Goal: Task Accomplishment & Management: Manage account settings

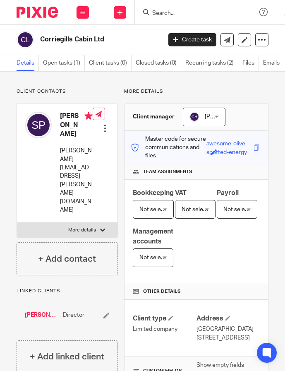
scroll to position [235, 0]
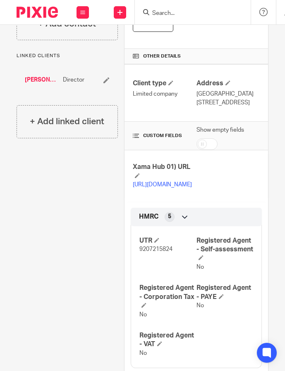
click at [176, 15] on input "Search" at bounding box center [189, 13] width 75 height 7
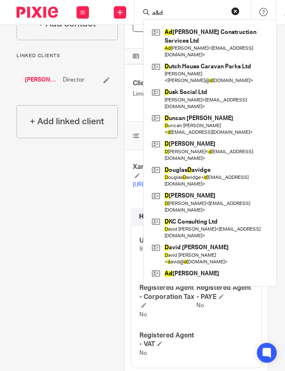
type input "a&d"
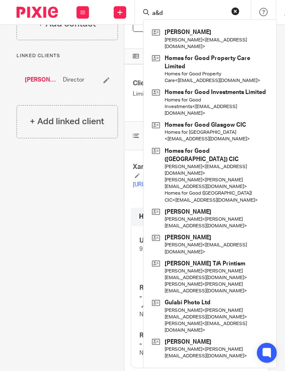
click at [193, 10] on input "a&d" at bounding box center [189, 13] width 75 height 7
drag, startPoint x: 194, startPoint y: 11, endPoint x: 115, endPoint y: 11, distance: 78.7
click at [115, 11] on div "Send new email Create task Add client Request signature a&d Hugh Stewart Hugh S…" at bounding box center [227, 12] width 260 height 24
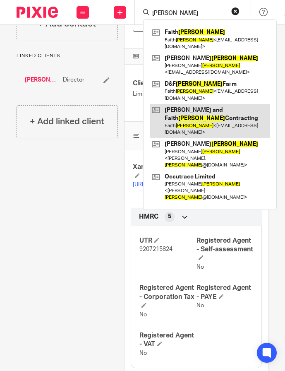
type input "mckelvie"
click at [233, 104] on link at bounding box center [210, 121] width 121 height 34
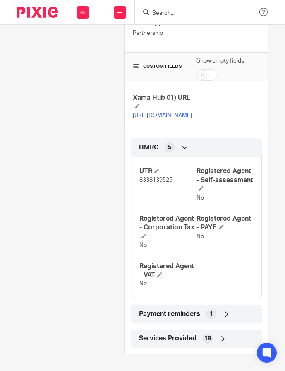
scroll to position [329, 0]
click at [155, 183] on span "8338139525" at bounding box center [156, 180] width 33 height 6
copy span "8338139525"
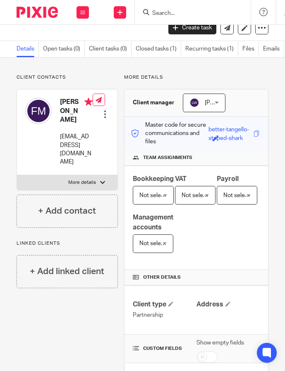
scroll to position [0, 0]
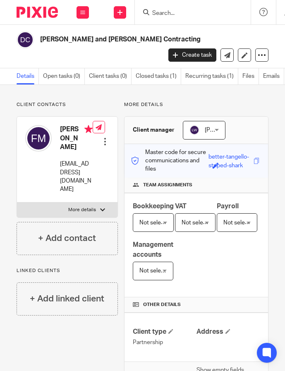
click at [174, 16] on input "Search" at bounding box center [189, 13] width 75 height 7
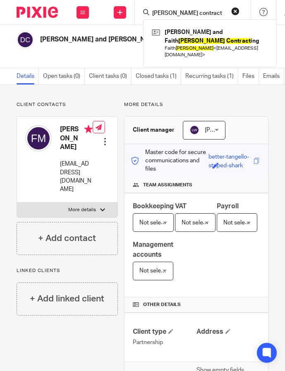
type input "mckelvie contract"
drag, startPoint x: 217, startPoint y: 12, endPoint x: 91, endPoint y: 12, distance: 125.9
click at [91, 12] on div "Work Email Clients Team Reports Settings Work Email Clients Team Reports Settin…" at bounding box center [142, 12] width 285 height 25
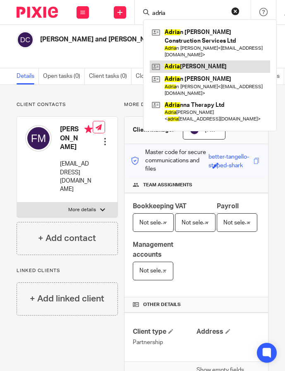
type input "adria"
click at [189, 60] on link at bounding box center [210, 66] width 121 height 12
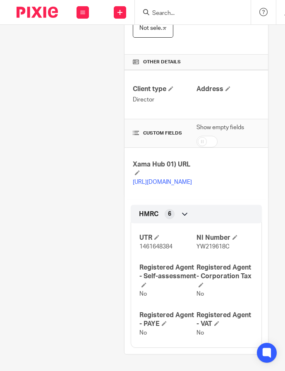
scroll to position [272, 0]
click at [160, 245] on span "1461648384" at bounding box center [156, 247] width 33 height 6
copy span "1461648384"
click at [186, 12] on input "Search" at bounding box center [189, 13] width 75 height 7
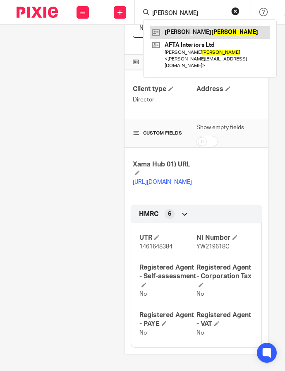
type input "lawson"
click at [198, 31] on link at bounding box center [210, 32] width 121 height 12
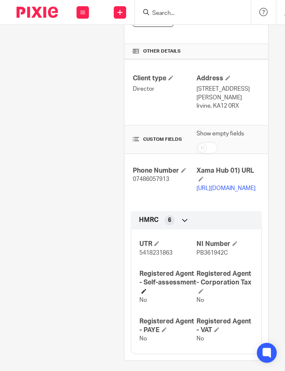
scroll to position [251, 0]
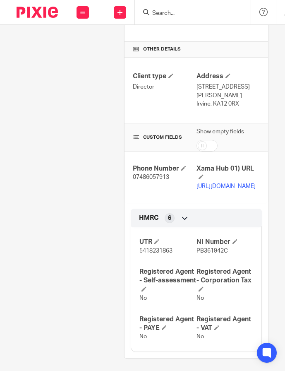
click at [147, 254] on span "5418231863" at bounding box center [156, 251] width 33 height 6
copy span "5418231863"
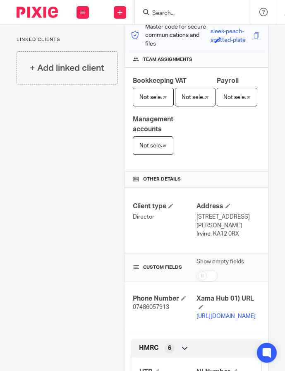
scroll to position [116, 0]
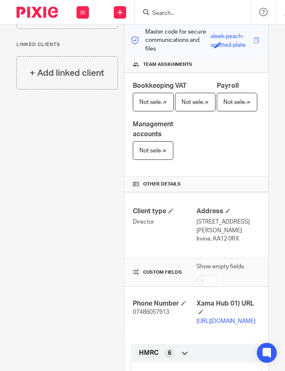
click at [173, 11] on input "Search" at bounding box center [189, 13] width 75 height 7
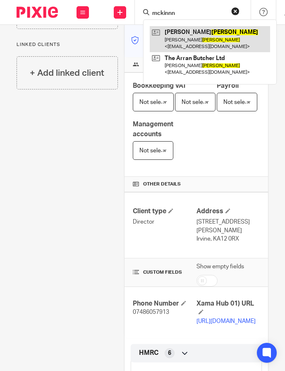
type input "mckinnn"
click at [211, 34] on link at bounding box center [210, 39] width 121 height 26
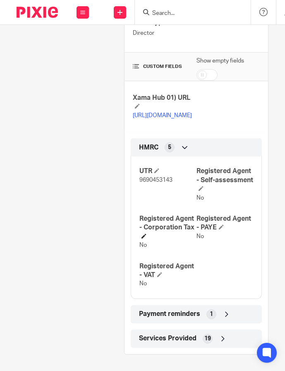
scroll to position [320, 0]
click at [155, 183] on span "9690453143" at bounding box center [156, 180] width 33 height 6
copy span "9690453143"
click at [188, 14] on input "Search" at bounding box center [189, 13] width 75 height 7
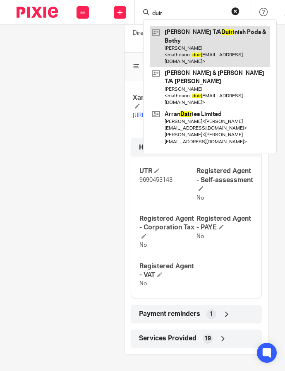
type input "duir"
click at [232, 40] on link at bounding box center [210, 46] width 121 height 41
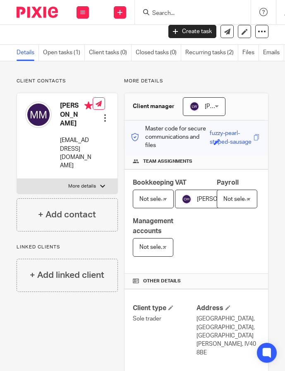
scroll to position [22, 0]
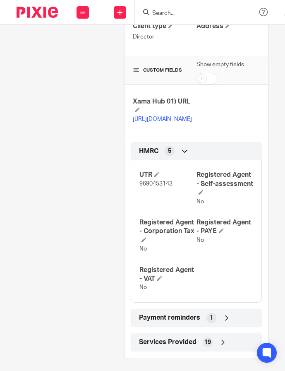
scroll to position [338, 0]
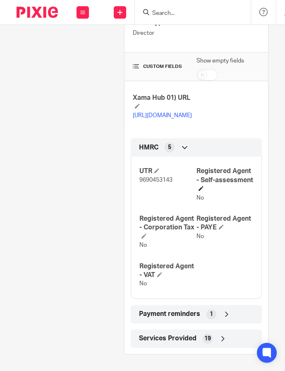
click at [232, 188] on h4 "Registered Agent - Self-assessment" at bounding box center [225, 180] width 57 height 27
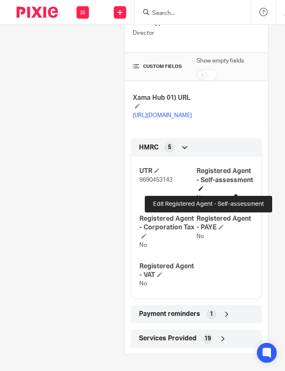
click at [204, 189] on span at bounding box center [201, 188] width 5 height 5
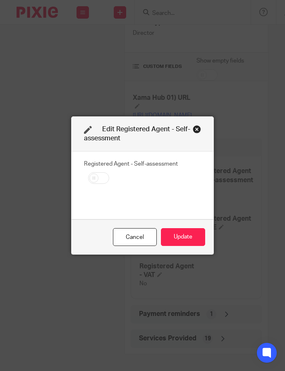
click at [103, 179] on input "checkbox" at bounding box center [98, 178] width 21 height 12
checkbox input "true"
click at [176, 240] on button "Update" at bounding box center [183, 237] width 44 height 18
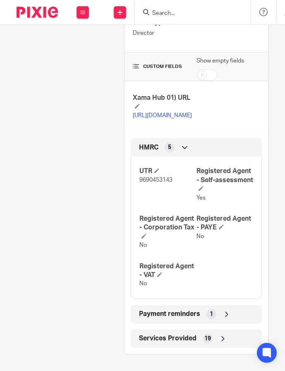
click at [170, 17] on div at bounding box center [193, 12] width 116 height 24
click at [169, 16] on input "Search" at bounding box center [189, 13] width 75 height 7
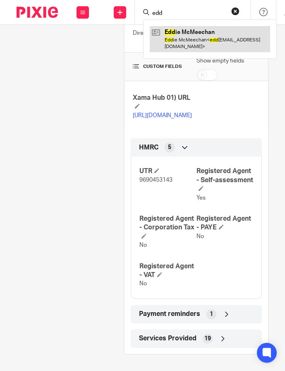
type input "edd"
click at [171, 40] on link at bounding box center [210, 39] width 121 height 26
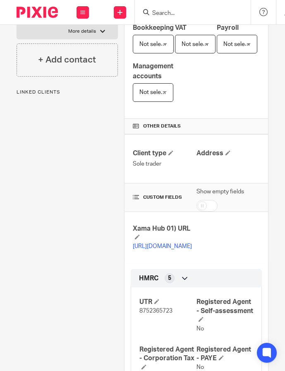
scroll to position [330, 0]
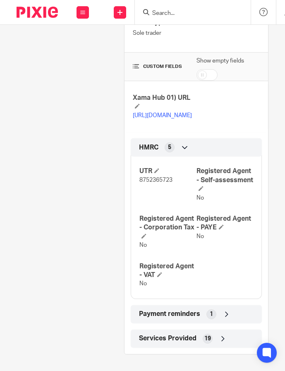
click at [156, 180] on span "8752365723" at bounding box center [156, 180] width 33 height 6
copy span "8752365723"
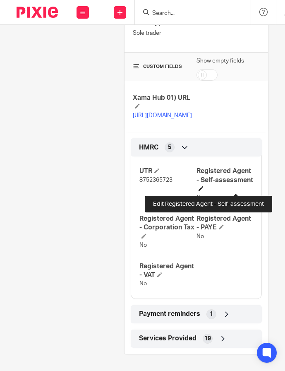
click at [204, 189] on span at bounding box center [201, 188] width 5 height 5
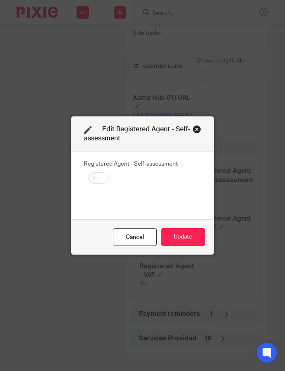
click at [105, 178] on input "checkbox" at bounding box center [98, 178] width 21 height 12
checkbox input "true"
click at [181, 235] on button "Update" at bounding box center [183, 237] width 44 height 18
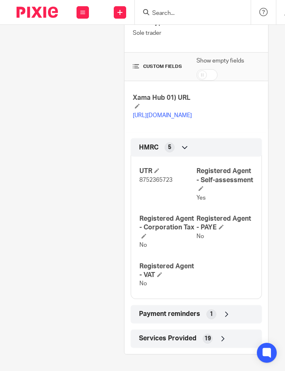
click at [208, 11] on input "Search" at bounding box center [189, 13] width 75 height 7
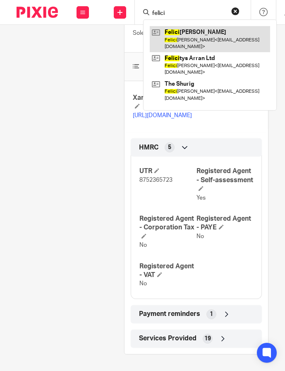
type input "felici"
click at [227, 39] on link at bounding box center [210, 39] width 121 height 26
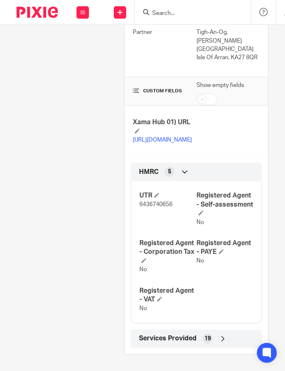
scroll to position [333, 0]
click at [154, 208] on span "6436740656" at bounding box center [156, 205] width 33 height 6
copy span "6436740656"
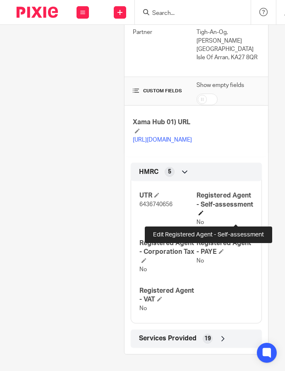
click at [204, 215] on span at bounding box center [201, 212] width 5 height 5
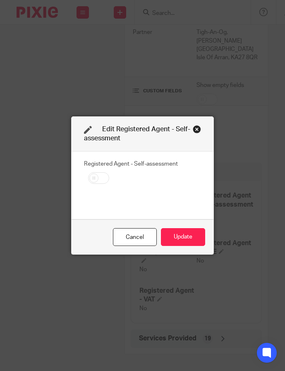
click at [95, 180] on input "checkbox" at bounding box center [98, 178] width 21 height 12
checkbox input "true"
click at [184, 239] on button "Update" at bounding box center [183, 237] width 44 height 18
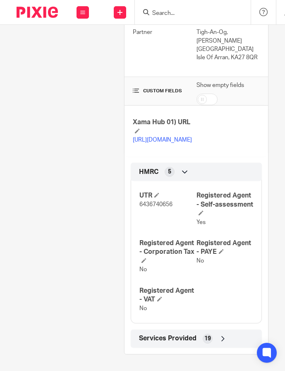
click at [199, 12] on input "Search" at bounding box center [189, 13] width 75 height 7
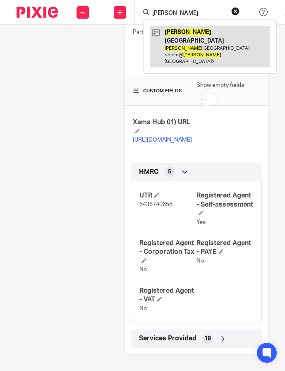
type input "hannah"
click at [195, 35] on link at bounding box center [210, 46] width 121 height 41
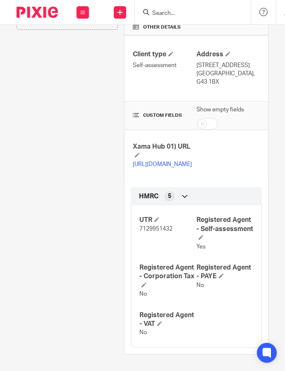
scroll to position [298, 0]
click at [148, 228] on span "7129951432" at bounding box center [156, 229] width 33 height 6
copy span "7129951432"
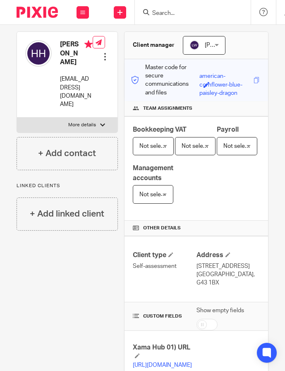
scroll to position [0, 0]
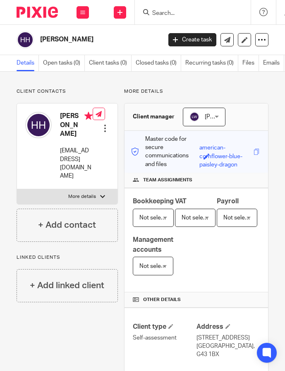
click at [197, 14] on input "Search" at bounding box center [189, 13] width 75 height 7
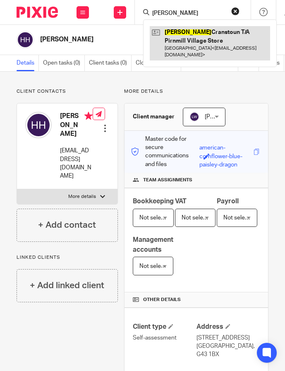
type input "hazel"
click at [204, 34] on link at bounding box center [210, 43] width 121 height 34
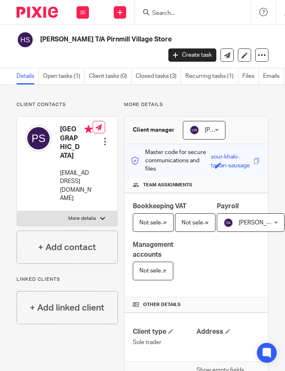
click at [170, 11] on input "Search" at bounding box center [189, 13] width 75 height 7
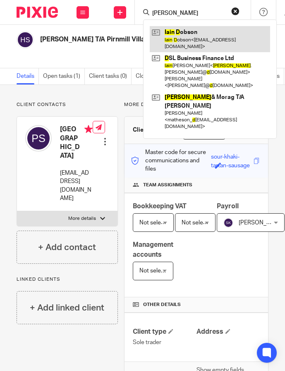
type input "[PERSON_NAME]"
click at [213, 33] on link at bounding box center [210, 39] width 121 height 26
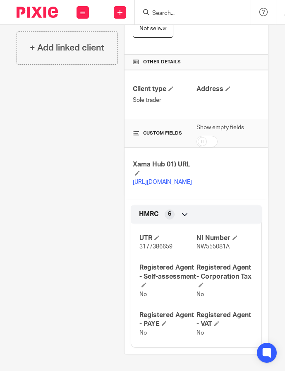
scroll to position [272, 0]
click at [162, 248] on span "3177386659" at bounding box center [156, 247] width 33 height 6
copy span "3177386659"
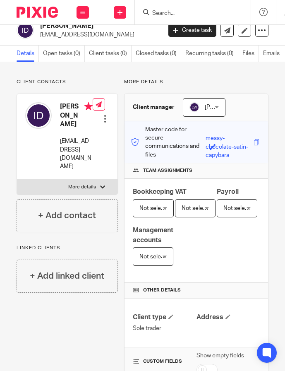
scroll to position [0, 0]
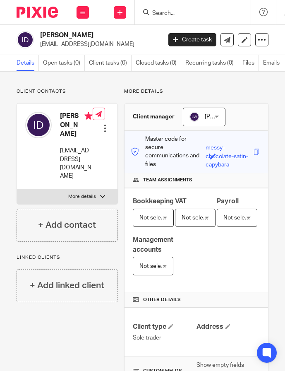
click at [210, 13] on input "Search" at bounding box center [189, 13] width 75 height 7
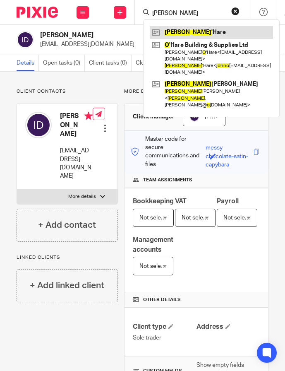
type input "john o"
click at [192, 32] on link at bounding box center [211, 32] width 123 height 12
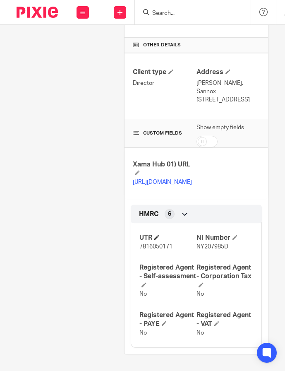
scroll to position [279, 0]
click at [158, 249] on span "7816050171" at bounding box center [156, 247] width 33 height 6
copy span "7816050171"
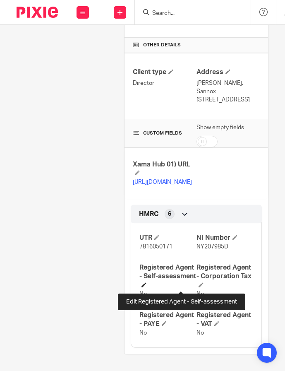
click at [147, 287] on span at bounding box center [144, 285] width 5 height 5
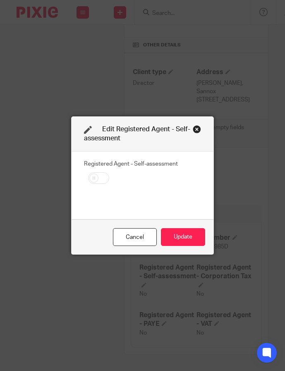
click at [104, 179] on input "checkbox" at bounding box center [98, 178] width 21 height 12
checkbox input "true"
click at [164, 235] on button "Update" at bounding box center [183, 237] width 44 height 18
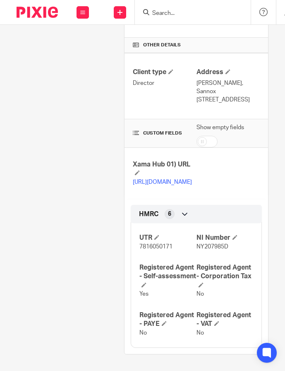
click at [196, 7] on form at bounding box center [196, 12] width 88 height 10
click at [195, 12] on input "Search" at bounding box center [189, 13] width 75 height 7
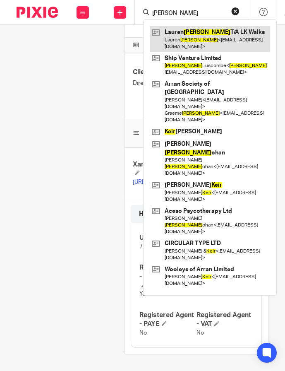
type input "kerr"
click at [236, 37] on link at bounding box center [210, 39] width 121 height 26
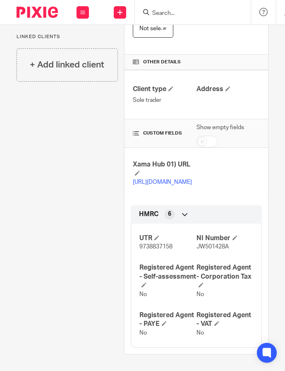
scroll to position [272, 0]
click at [155, 249] on span "9738837158" at bounding box center [156, 247] width 33 height 6
copy span "9738837158"
click at [198, 11] on input "Search" at bounding box center [189, 13] width 75 height 7
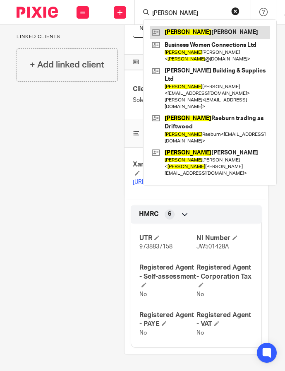
type input "lynne"
click at [178, 35] on link at bounding box center [210, 32] width 121 height 12
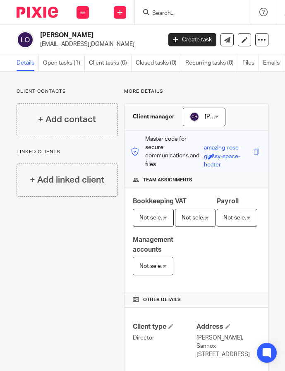
click at [200, 15] on input "Search" at bounding box center [189, 13] width 75 height 7
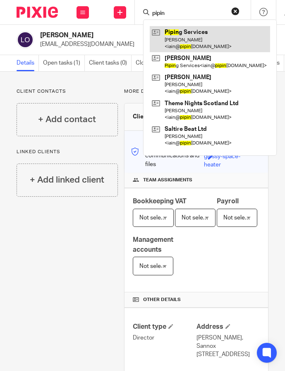
type input "pipin"
click at [209, 31] on link at bounding box center [210, 39] width 121 height 26
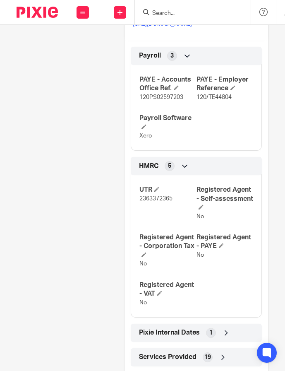
scroll to position [412, 0]
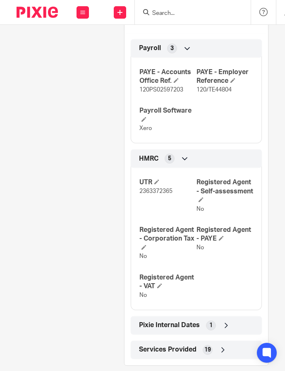
click at [153, 194] on span "2363372365" at bounding box center [156, 191] width 33 height 6
copy span "2363372365"
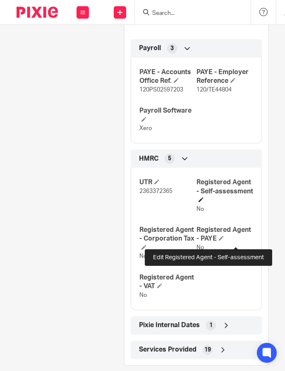
click at [204, 202] on span at bounding box center [201, 199] width 5 height 5
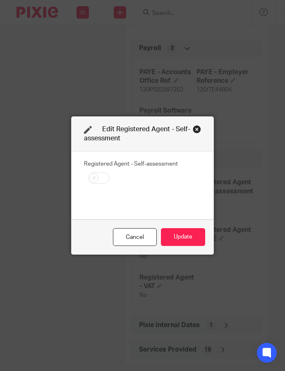
click at [93, 176] on input "checkbox" at bounding box center [98, 178] width 21 height 12
checkbox input "true"
click at [179, 236] on button "Update" at bounding box center [183, 237] width 44 height 18
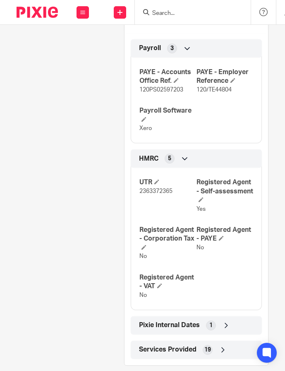
click at [186, 10] on input "Search" at bounding box center [189, 13] width 75 height 7
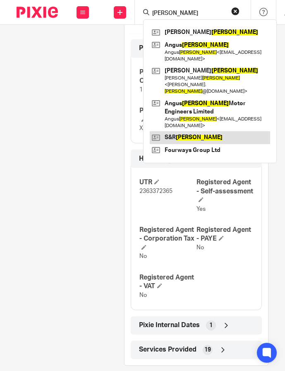
type input "lambie"
click at [221, 131] on link at bounding box center [210, 137] width 121 height 12
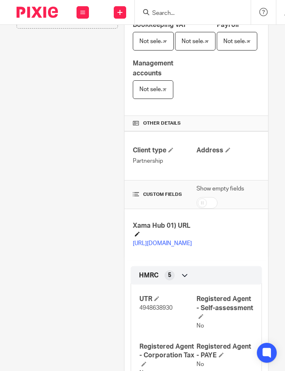
scroll to position [174, 0]
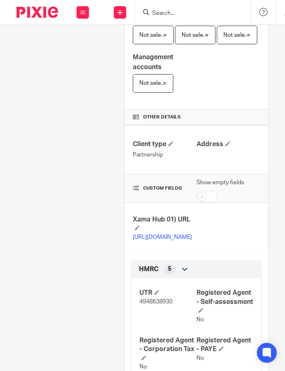
click at [155, 305] on span "4948638930" at bounding box center [156, 302] width 33 height 6
copy span "4948638930"
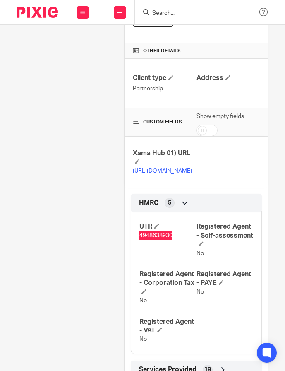
scroll to position [244, 0]
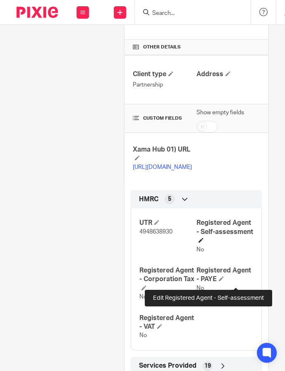
click at [204, 243] on span at bounding box center [201, 240] width 5 height 5
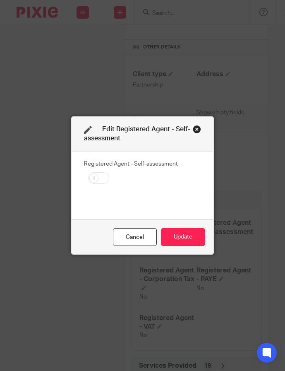
click at [95, 179] on input "checkbox" at bounding box center [98, 178] width 21 height 12
checkbox input "true"
click at [176, 236] on button "Update" at bounding box center [183, 237] width 44 height 18
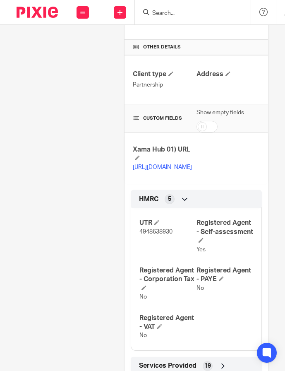
click at [187, 10] on input "Search" at bounding box center [189, 13] width 75 height 7
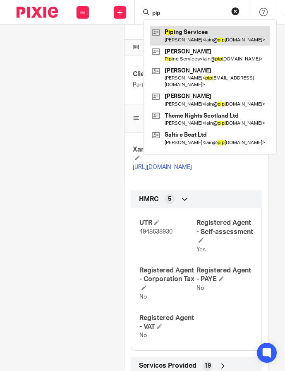
type input "pip"
click at [218, 41] on link at bounding box center [210, 35] width 121 height 19
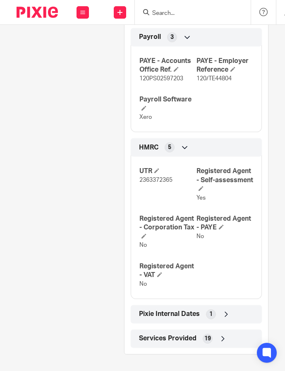
scroll to position [466, 0]
click at [198, 7] on div at bounding box center [193, 12] width 116 height 24
click at [198, 11] on input "Search" at bounding box center [189, 13] width 75 height 7
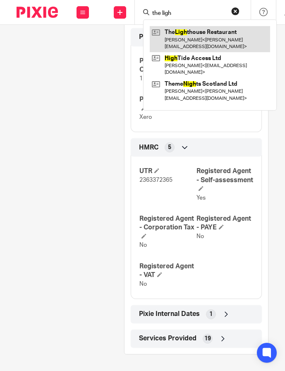
type input "the ligh"
click at [230, 37] on link at bounding box center [210, 39] width 121 height 26
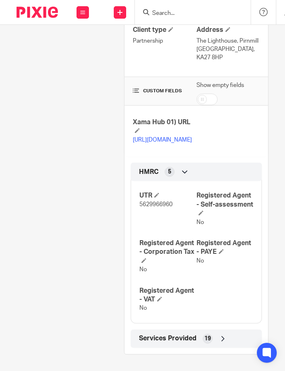
scroll to position [331, 0]
click at [151, 203] on span "5629966960" at bounding box center [156, 205] width 33 height 6
copy span "5629966960"
click at [204, 213] on span at bounding box center [201, 212] width 5 height 5
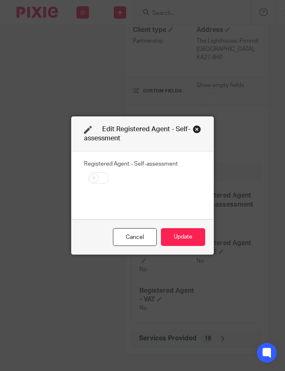
click at [97, 181] on input "checkbox" at bounding box center [98, 178] width 21 height 12
checkbox input "true"
click at [184, 244] on button "Update" at bounding box center [183, 237] width 44 height 18
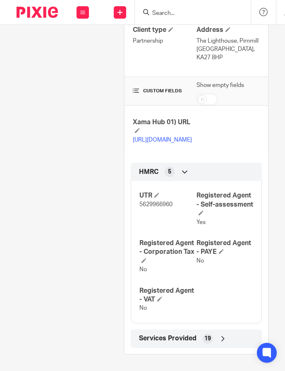
click at [193, 13] on input "Search" at bounding box center [189, 13] width 75 height 7
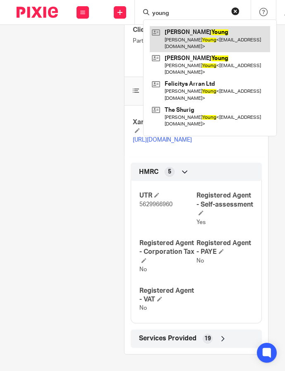
type input "young"
click at [205, 38] on link at bounding box center [210, 39] width 121 height 26
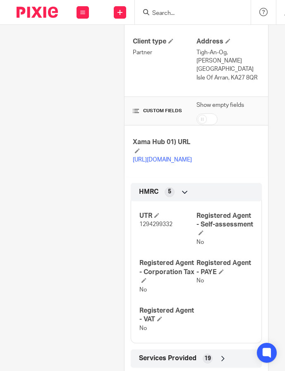
scroll to position [288, 0]
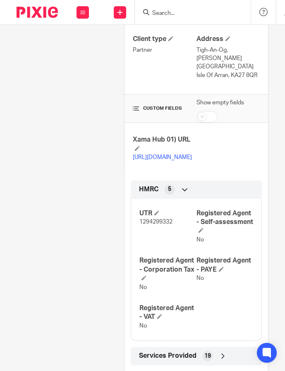
click at [157, 225] on span "1294299332" at bounding box center [156, 222] width 33 height 6
copy span "1294299332"
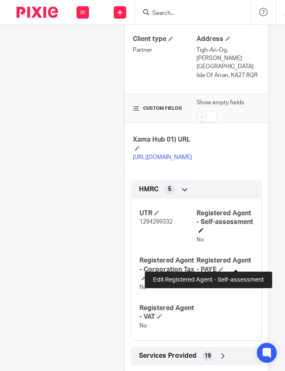
click at [204, 233] on span at bounding box center [201, 230] width 5 height 5
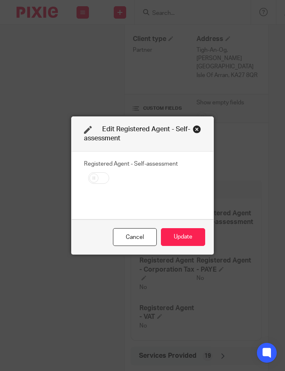
click at [97, 176] on input "checkbox" at bounding box center [98, 178] width 21 height 12
checkbox input "true"
click at [176, 237] on button "Update" at bounding box center [183, 237] width 44 height 18
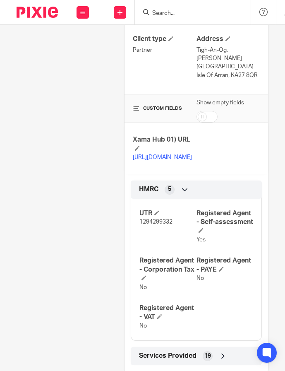
click at [172, 13] on input "Search" at bounding box center [189, 13] width 75 height 7
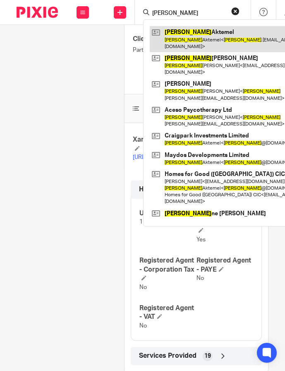
type input "susan"
click at [190, 33] on link at bounding box center [229, 39] width 159 height 26
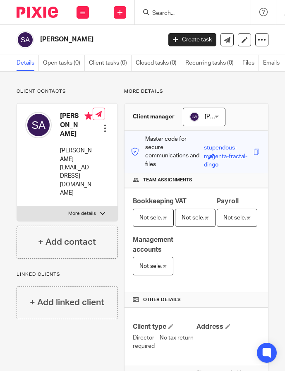
click at [172, 14] on input "Search" at bounding box center [189, 13] width 75 height 7
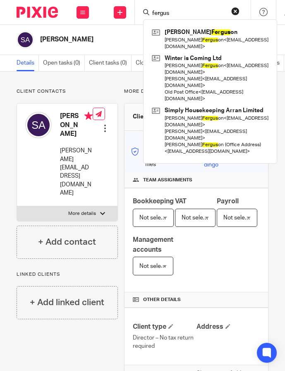
type input "fergus"
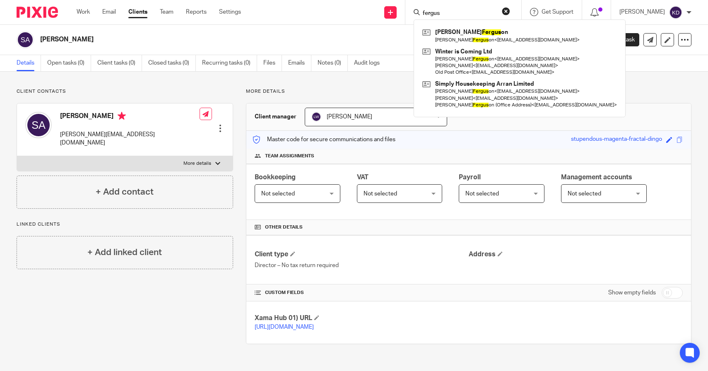
drag, startPoint x: 481, startPoint y: 12, endPoint x: 387, endPoint y: 12, distance: 94.4
click at [285, 12] on div "Send new email Create task Add client Request signature fergus Karen Fergus on …" at bounding box center [481, 12] width 455 height 24
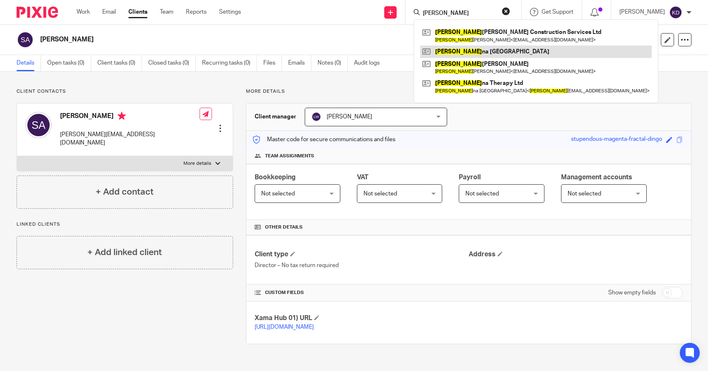
type input "adrian"
click at [285, 52] on link at bounding box center [536, 52] width 232 height 12
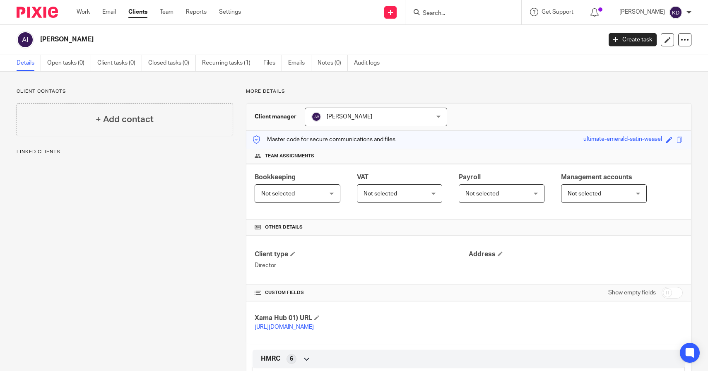
scroll to position [127, 0]
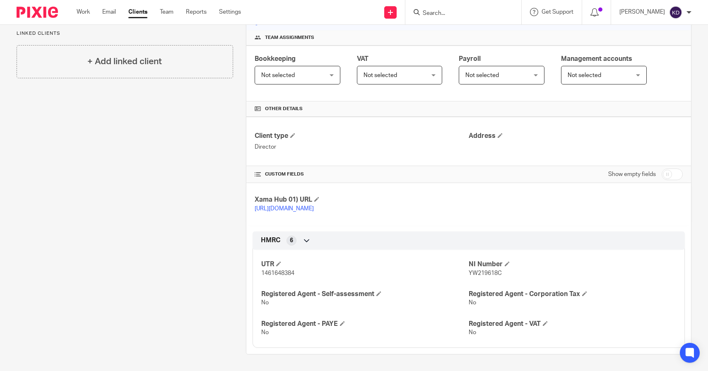
click at [284, 274] on span "1461648384" at bounding box center [277, 274] width 33 height 6
copy span "1461648384"
click at [494, 132] on h4 "Address" at bounding box center [576, 136] width 214 height 9
click at [498, 133] on span at bounding box center [500, 135] width 5 height 5
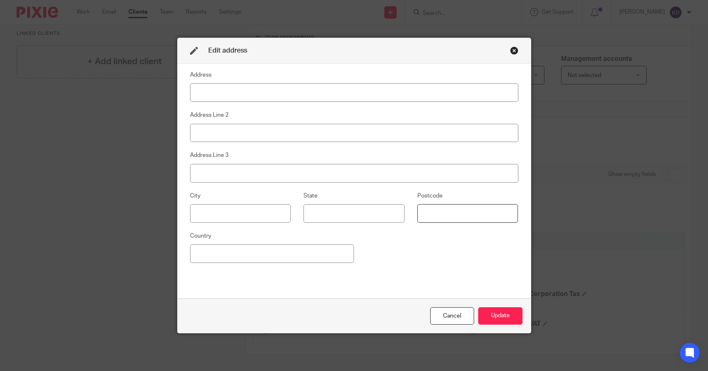
click at [422, 211] on input at bounding box center [468, 213] width 101 height 19
paste input "NW6 7EJ"
type input "NW6 7EJ"
click at [272, 93] on input at bounding box center [354, 92] width 328 height 19
type input "9 Hoopers Yard"
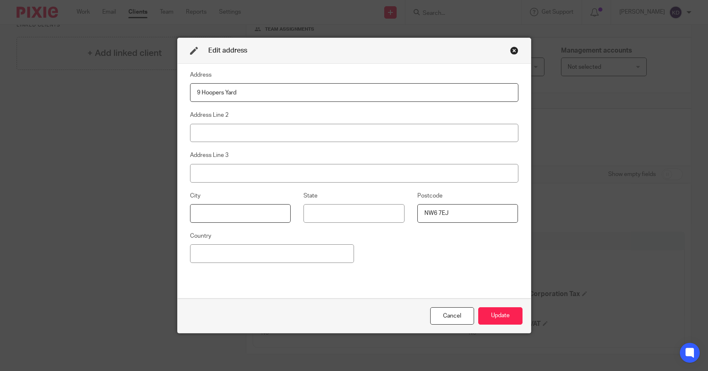
click at [237, 215] on input at bounding box center [240, 213] width 101 height 19
type input "London"
click at [487, 317] on button "Update" at bounding box center [500, 316] width 44 height 18
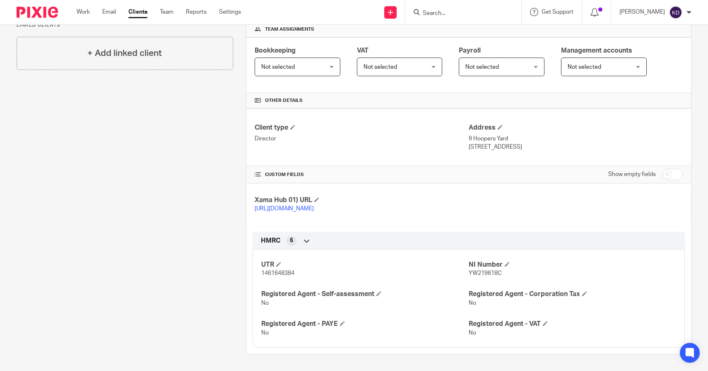
click at [493, 16] on input "Search" at bounding box center [459, 13] width 75 height 7
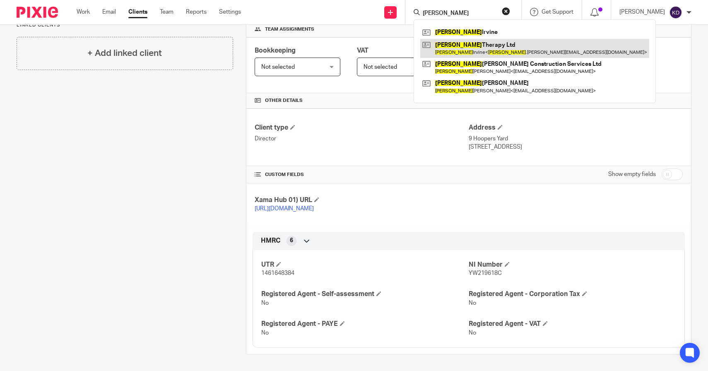
type input "adrianna"
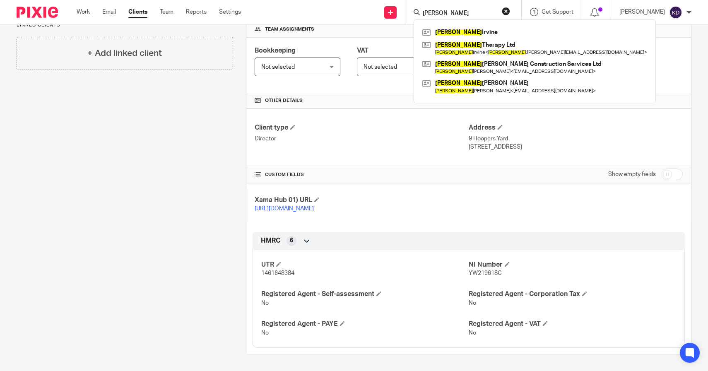
drag, startPoint x: 467, startPoint y: 14, endPoint x: 391, endPoint y: 13, distance: 75.4
click at [393, 13] on div "Send new email Create task Add client Request signature adrianna Adrianna Irvin…" at bounding box center [481, 12] width 455 height 24
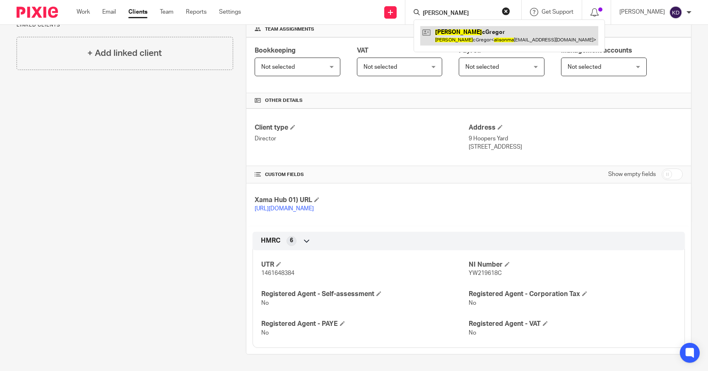
type input "alison ma"
click at [481, 31] on link at bounding box center [509, 35] width 178 height 19
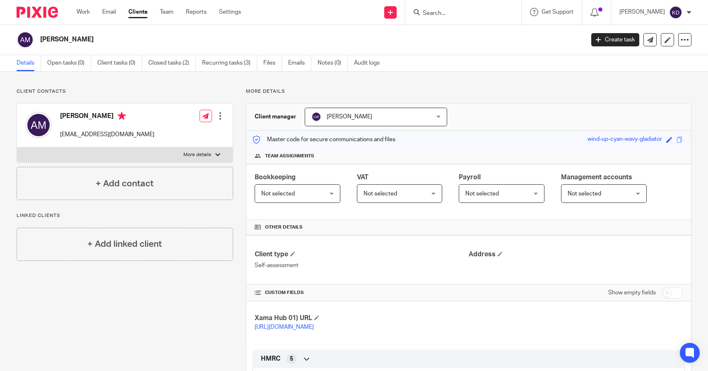
click at [465, 14] on input "Search" at bounding box center [459, 13] width 75 height 7
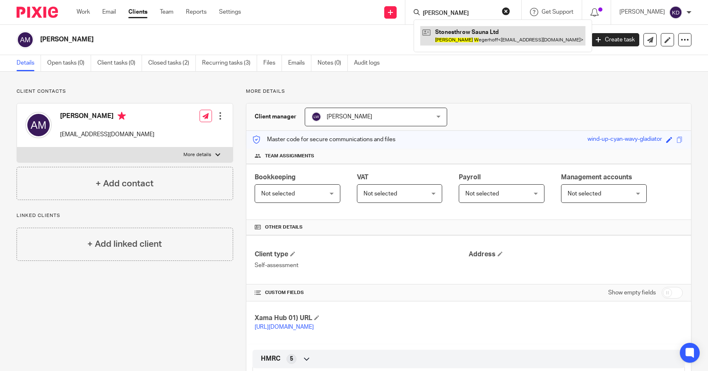
type input "[PERSON_NAME]"
click at [512, 33] on link at bounding box center [502, 35] width 165 height 19
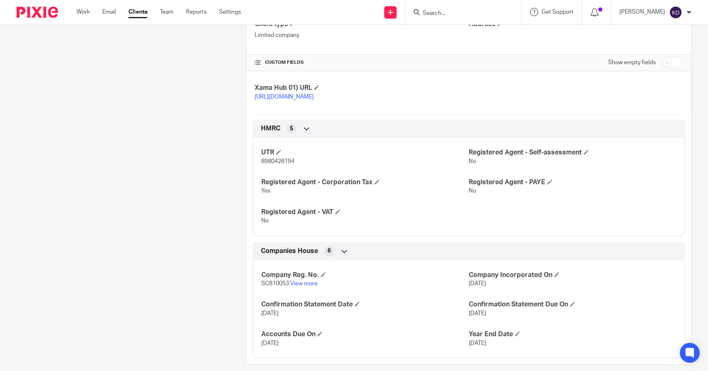
scroll to position [231, 0]
click at [276, 164] on span "8980428194" at bounding box center [277, 161] width 33 height 6
copy span "8980428194"
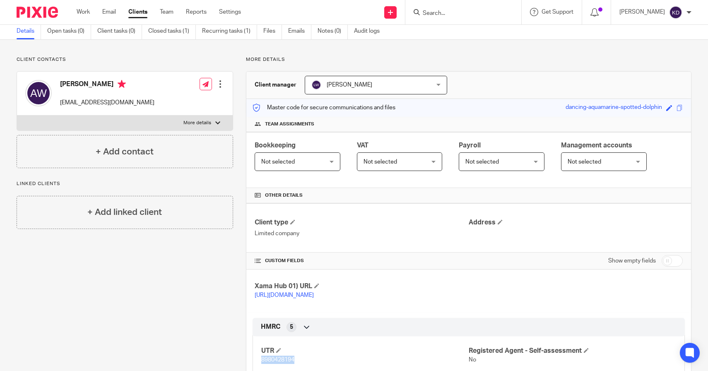
scroll to position [0, 0]
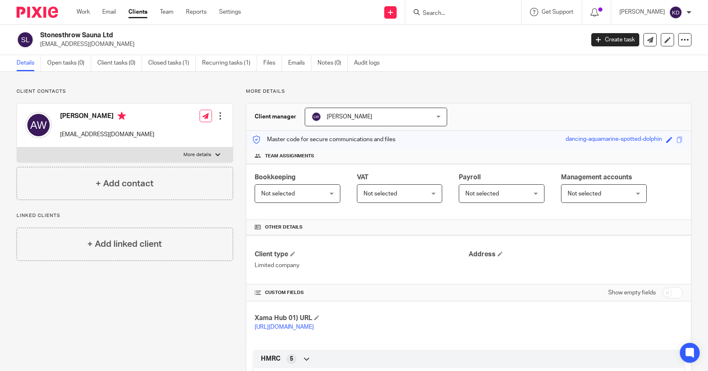
click at [450, 13] on input "Search" at bounding box center [459, 13] width 75 height 7
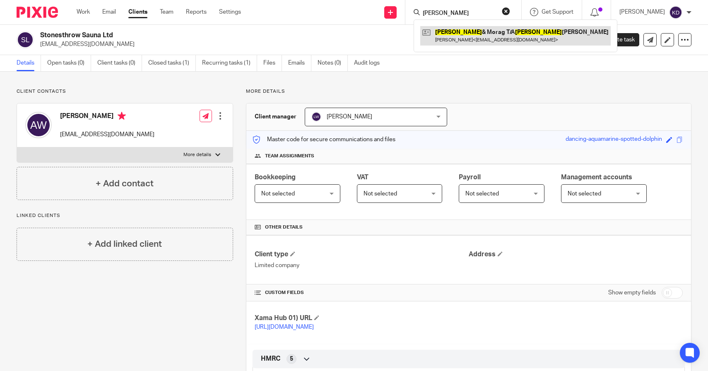
type input "ian mack"
click at [484, 38] on link at bounding box center [515, 35] width 191 height 19
